Goal: Task Accomplishment & Management: Use online tool/utility

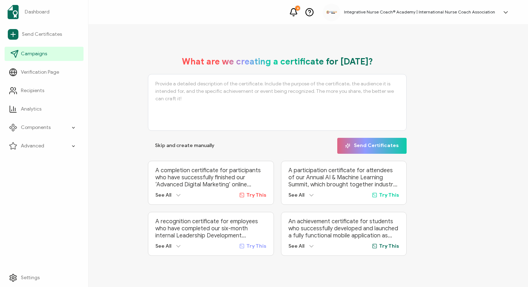
click at [28, 54] on span "Campaigns" at bounding box center [34, 53] width 26 height 7
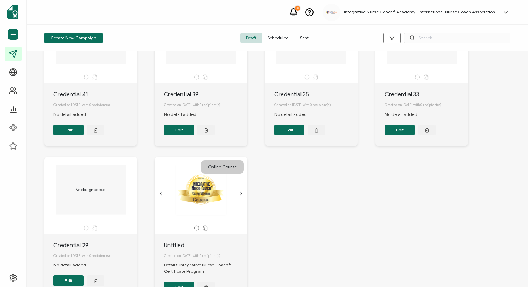
scroll to position [229, 0]
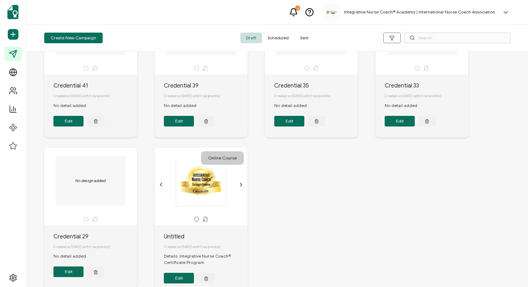
click at [303, 36] on span "Sent" at bounding box center [305, 38] width 20 height 11
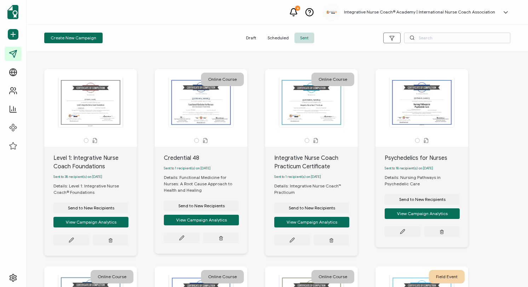
scroll to position [0, 0]
click at [426, 39] on input "text" at bounding box center [457, 38] width 106 height 11
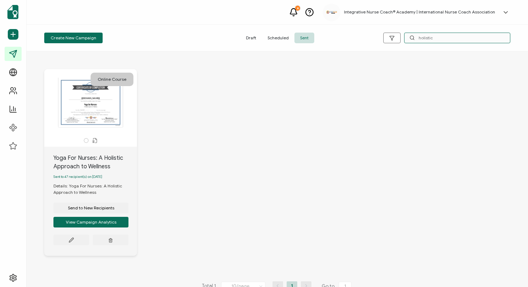
click at [426, 39] on input "holistic" at bounding box center [457, 38] width 106 height 11
type input "cruise"
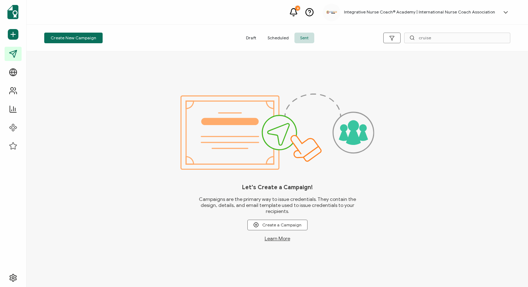
click at [266, 33] on span "Scheduled" at bounding box center [278, 38] width 33 height 11
click at [413, 39] on icon at bounding box center [412, 37] width 5 height 5
